Goal: Book appointment/travel/reservation

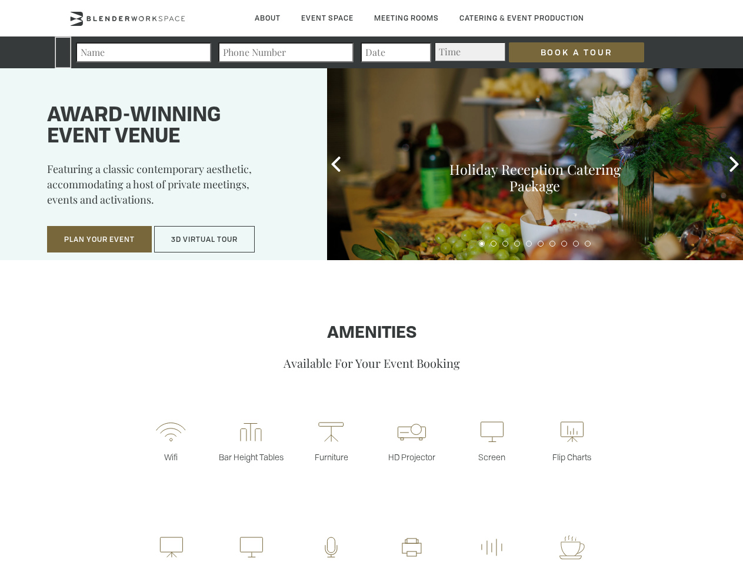
click at [567, 52] on input "Book a Tour" at bounding box center [576, 52] width 135 height 20
click at [99, 239] on button "Plan Your Event" at bounding box center [99, 239] width 105 height 27
click at [205, 239] on button "3D Virtual Tour" at bounding box center [204, 239] width 101 height 27
click at [336, 164] on icon at bounding box center [335, 163] width 15 height 15
click at [734, 164] on div "Holiday Reception Catering Package" at bounding box center [535, 164] width 416 height 192
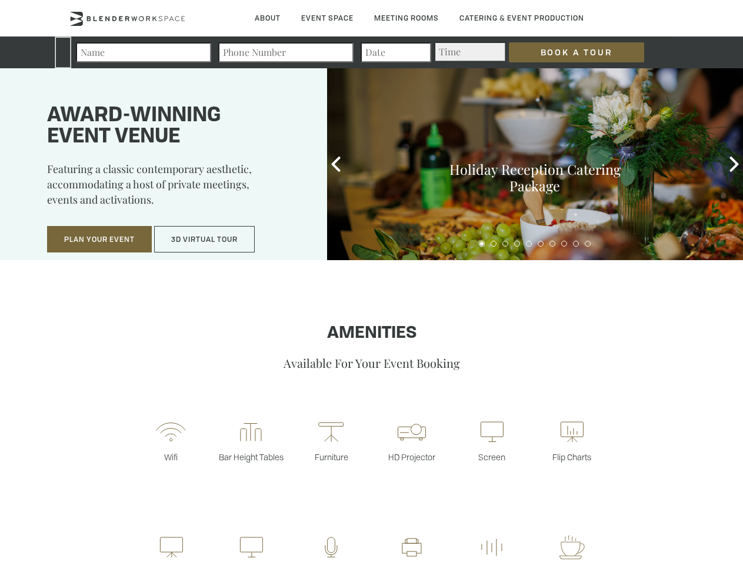
click at [482, 244] on fieldset "Number of Attendees Budget Range" at bounding box center [372, 233] width 382 height 26
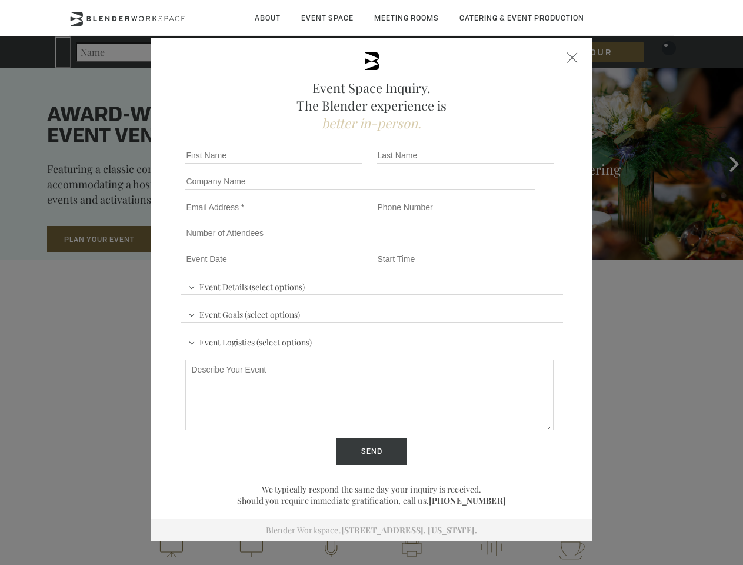
click at [494, 244] on fieldset "Number of Attendees Budget Range" at bounding box center [372, 233] width 382 height 26
click at [505, 244] on fieldset "Number of Attendees Budget Range" at bounding box center [372, 233] width 382 height 26
click at [517, 244] on fieldset "Number of Attendees Budget Range" at bounding box center [372, 233] width 382 height 26
click at [529, 244] on fieldset "Number of Attendees Budget Range" at bounding box center [372, 233] width 382 height 26
